Goal: Go to known website: Access a specific website the user already knows

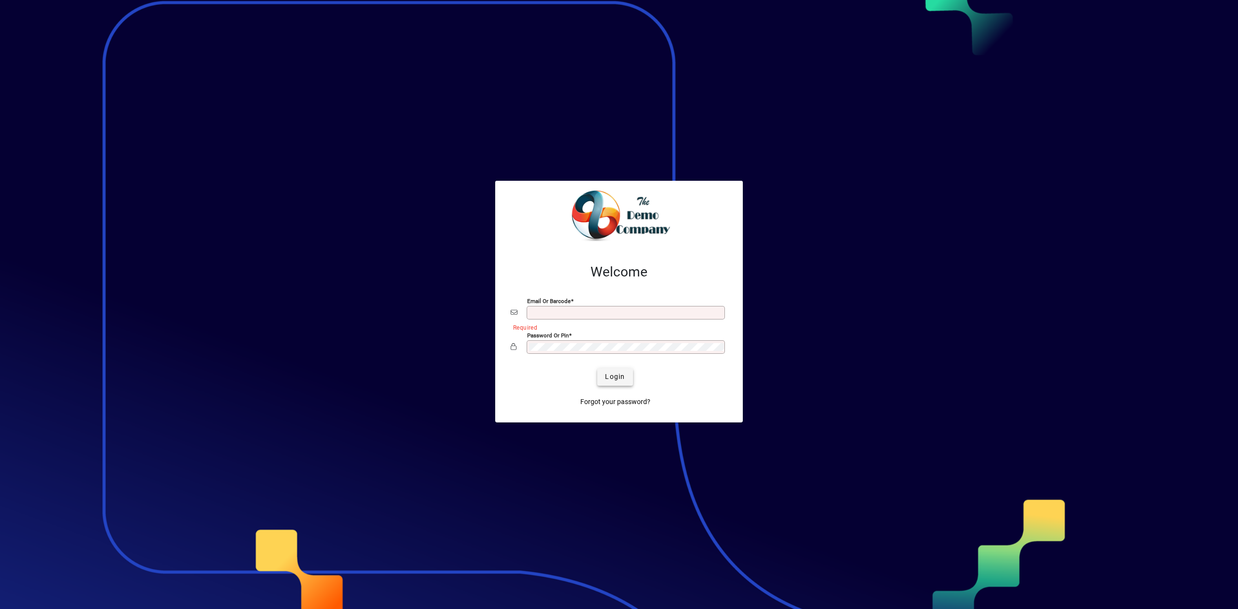
type input "**********"
click at [620, 378] on span "Login" at bounding box center [615, 377] width 20 height 10
